Goal: Use online tool/utility: Utilize a website feature to perform a specific function

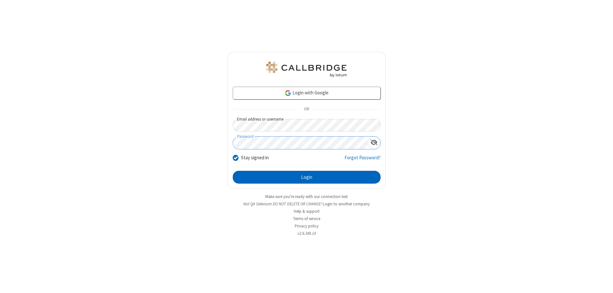
click at [307, 177] on button "Login" at bounding box center [307, 177] width 148 height 13
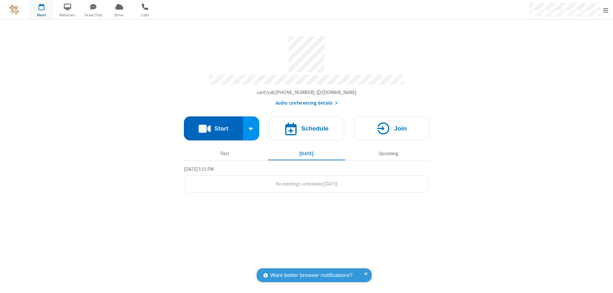
click at [213, 125] on button "Start" at bounding box center [213, 128] width 59 height 24
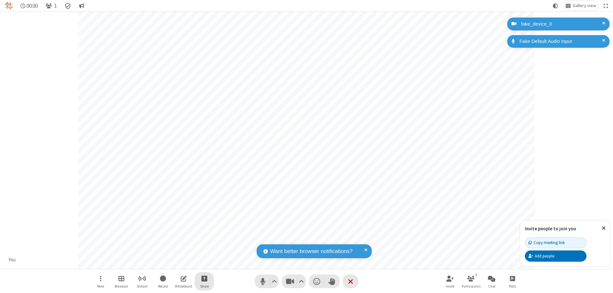
click at [204, 278] on span "Start sharing" at bounding box center [205, 278] width 6 height 8
click at [204, 239] on span "Share additional camera" at bounding box center [208, 240] width 47 height 5
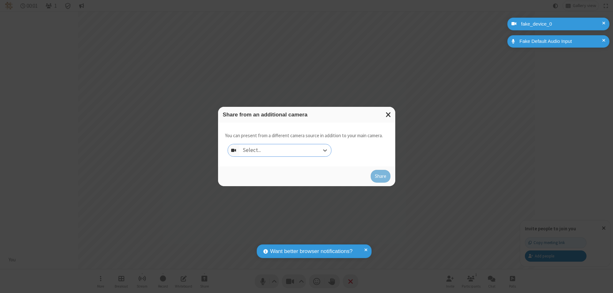
click at [285, 150] on div "Select..." at bounding box center [286, 150] width 92 height 12
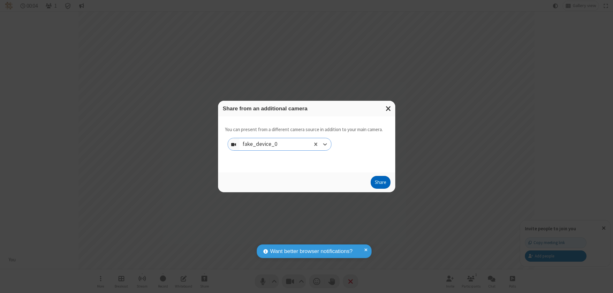
click at [381, 183] on button "Share" at bounding box center [381, 182] width 20 height 13
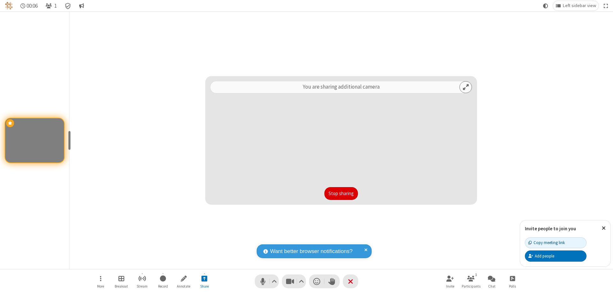
click at [341, 193] on button "Stop sharing" at bounding box center [342, 193] width 34 height 13
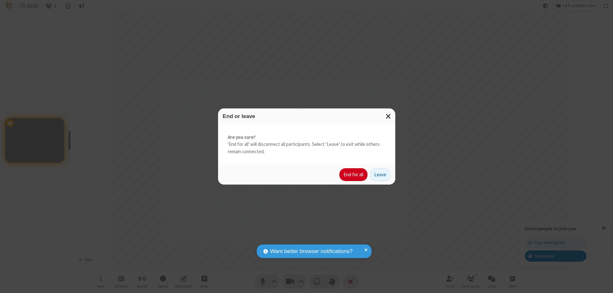
click at [354, 174] on button "End for all" at bounding box center [354, 174] width 28 height 13
